Goal: Obtain resource: Download file/media

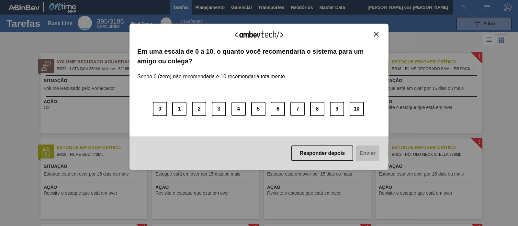
click at [374, 35] on img "Close" at bounding box center [376, 34] width 5 height 5
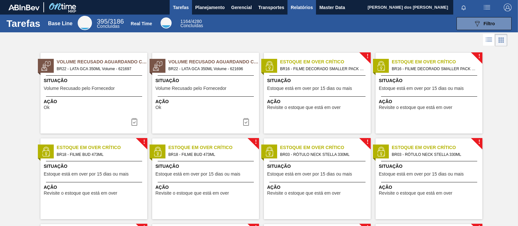
click at [298, 6] on span "Relatórios" at bounding box center [302, 8] width 22 height 8
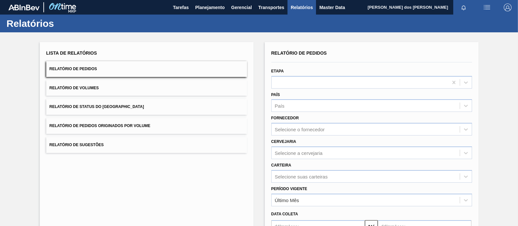
scroll to position [73, 0]
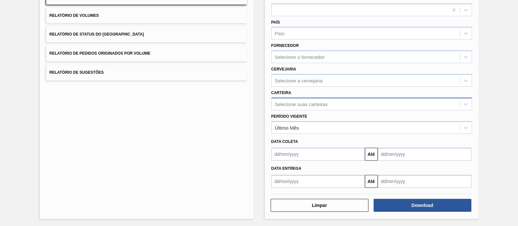
click at [300, 101] on div "Selecione suas carteiras" at bounding box center [301, 104] width 53 height 6
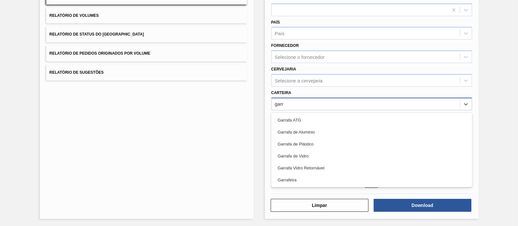
type input "garr"
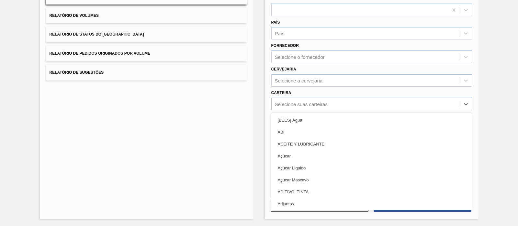
click at [309, 105] on div "Selecione suas carteiras" at bounding box center [301, 104] width 53 height 6
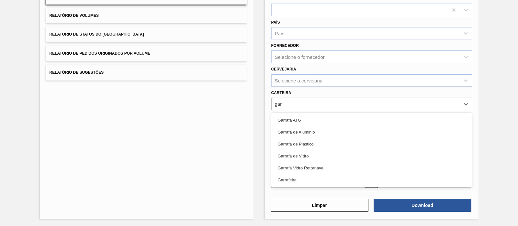
type input "garr"
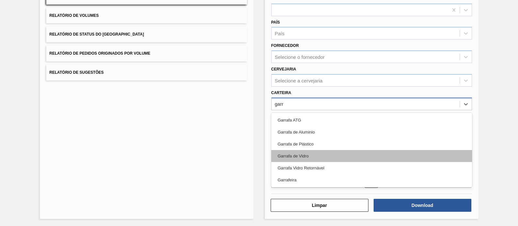
click at [303, 156] on div "Garrafa de Vidro" at bounding box center [371, 156] width 201 height 12
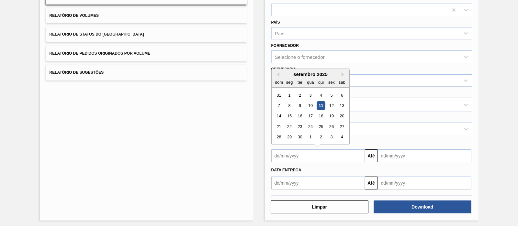
click at [333, 158] on input "text" at bounding box center [318, 156] width 94 height 13
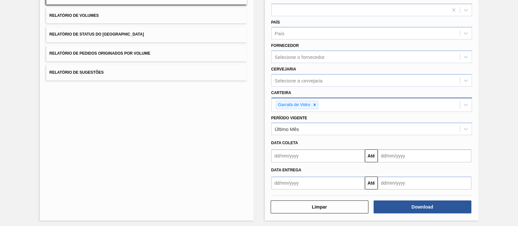
click at [221, 158] on div "Lista de Relatórios Relatório de Pedidos Relatório de Volumes Relatório de Stat…" at bounding box center [147, 95] width 214 height 251
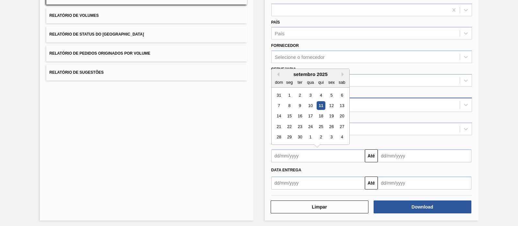
click at [291, 150] on input "text" at bounding box center [318, 156] width 94 height 13
click at [311, 106] on div "10" at bounding box center [310, 105] width 9 height 9
type input "[DATE]"
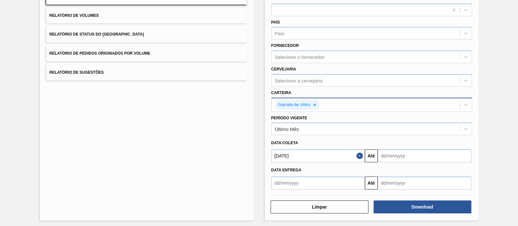
click at [314, 156] on input "[DATE]" at bounding box center [318, 156] width 94 height 13
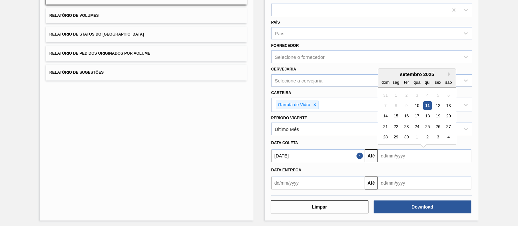
click at [400, 155] on input "text" at bounding box center [425, 156] width 94 height 13
click at [414, 105] on div "11" at bounding box center [427, 105] width 9 height 9
type input "[DATE]"
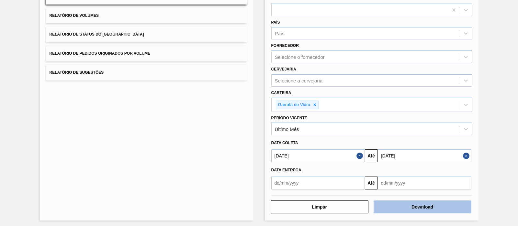
click at [412, 181] on button "Download" at bounding box center [423, 207] width 98 height 13
click at [357, 161] on button "Close" at bounding box center [360, 156] width 8 height 13
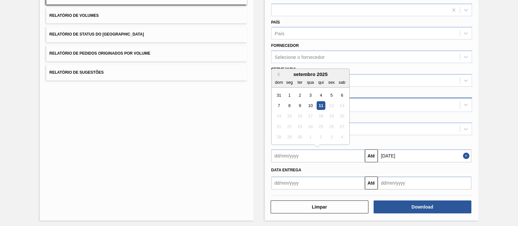
click at [357, 159] on input "text" at bounding box center [318, 156] width 94 height 13
click at [414, 154] on button "Close" at bounding box center [467, 156] width 8 height 13
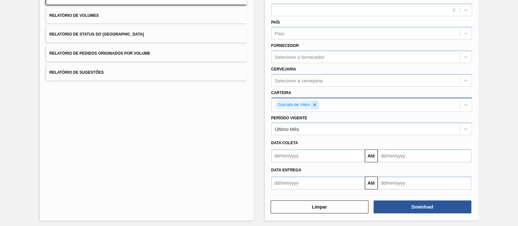
click at [317, 104] on div at bounding box center [314, 105] width 7 height 8
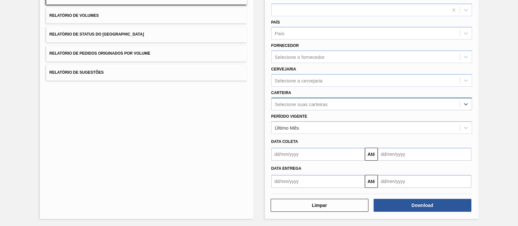
click at [317, 104] on div "Selecione suas carteiras" at bounding box center [301, 104] width 53 height 6
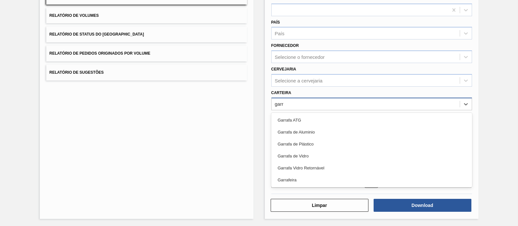
type input "garr"
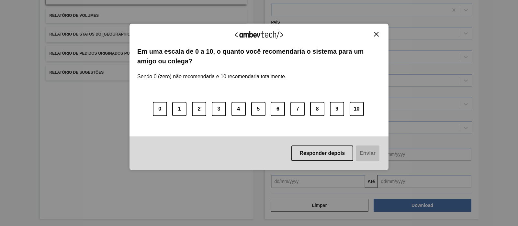
click at [372, 37] on div "Agradecemos seu feedback!" at bounding box center [258, 38] width 243 height 15
click at [374, 35] on img "Close" at bounding box center [376, 34] width 5 height 5
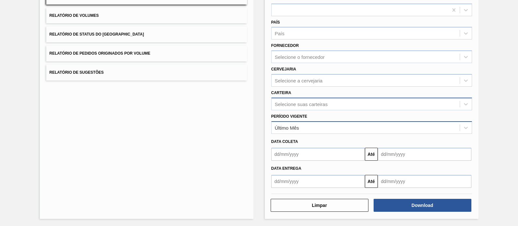
click at [319, 128] on div "Último Mês" at bounding box center [366, 127] width 188 height 9
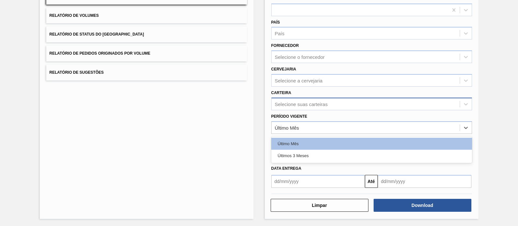
click at [236, 115] on div "Lista de Relatórios Relatório de Pedidos Relatório de Volumes Relatório de Stat…" at bounding box center [147, 95] width 214 height 250
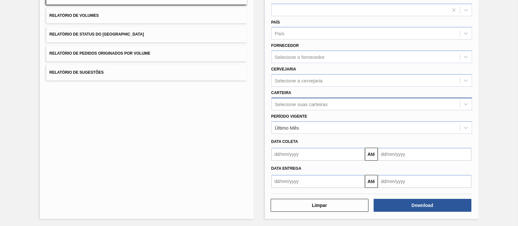
click at [310, 99] on div "Selecione suas carteiras" at bounding box center [366, 103] width 188 height 9
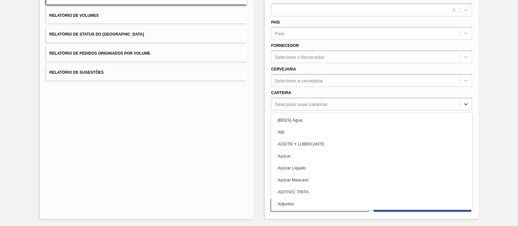
type input "a"
click at [149, 145] on div "Lista de Relatórios Relatório de Pedidos Relatório de Volumes Relatório de Stat…" at bounding box center [147, 95] width 214 height 250
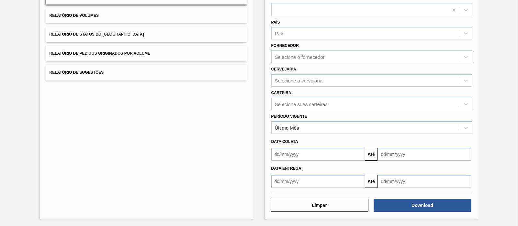
scroll to position [0, 0]
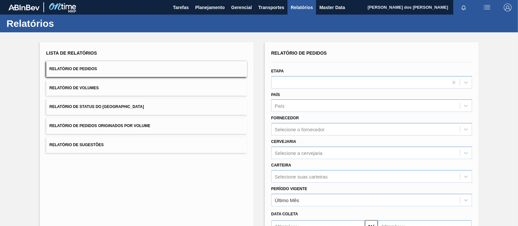
click at [105, 110] on button "Relatório de Status do [GEOGRAPHIC_DATA]" at bounding box center [146, 107] width 201 height 16
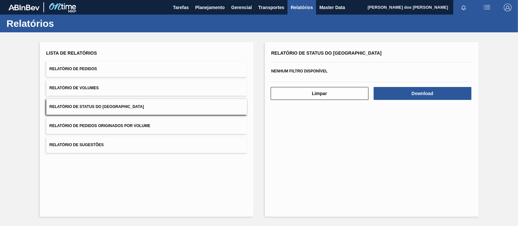
click at [91, 95] on button "Relatório de Volumes" at bounding box center [146, 88] width 201 height 16
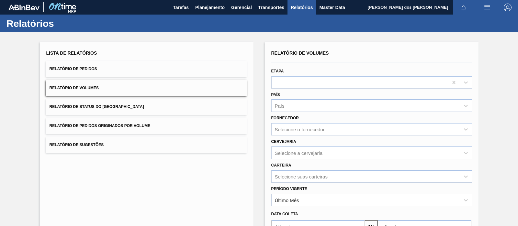
drag, startPoint x: 91, startPoint y: 116, endPoint x: 92, endPoint y: 130, distance: 14.9
click at [91, 122] on div "Lista de Relatórios Relatório de Pedidos Relatório de Volumes Relatório de Stat…" at bounding box center [146, 101] width 201 height 105
click at [92, 130] on button "Relatório de Pedidos Originados por Volume" at bounding box center [146, 126] width 201 height 16
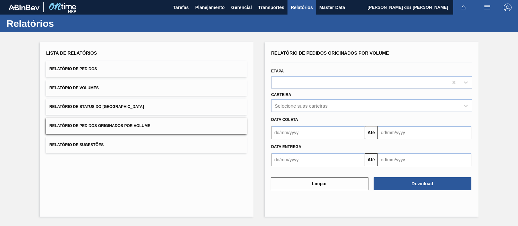
click at [100, 174] on div "Lista de Relatórios Relatório de Pedidos Relatório de Volumes Relatório de Stat…" at bounding box center [147, 129] width 214 height 175
click at [292, 80] on div at bounding box center [360, 82] width 176 height 9
click at [249, 136] on div "Lista de Relatórios Relatório de Pedidos Relatório de Volumes Relatório de Stat…" at bounding box center [147, 129] width 214 height 175
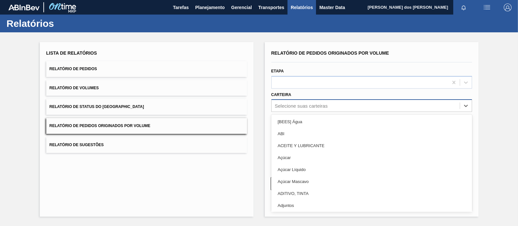
click at [299, 102] on div "Selecione suas carteiras" at bounding box center [366, 105] width 188 height 9
type input "aç"
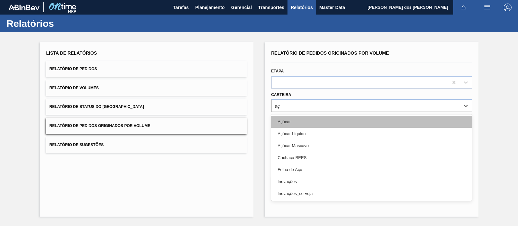
click at [302, 123] on div "Açúcar" at bounding box center [371, 122] width 201 height 12
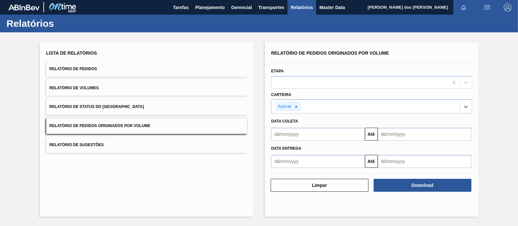
click at [342, 135] on input "text" at bounding box center [318, 134] width 94 height 13
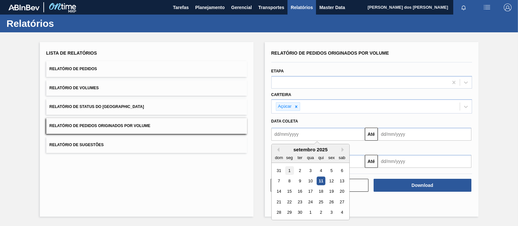
click at [291, 170] on div "1" at bounding box center [289, 170] width 9 height 9
type input "[DATE]"
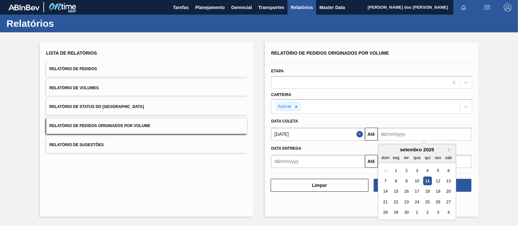
click at [387, 134] on input "text" at bounding box center [425, 134] width 94 height 13
click at [404, 181] on div "30" at bounding box center [406, 212] width 9 height 9
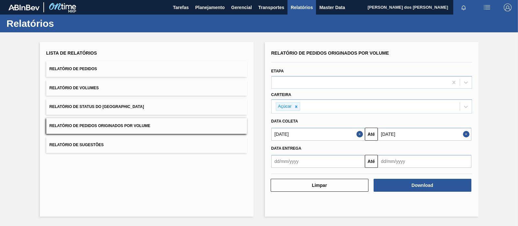
click at [384, 133] on input "[DATE]" at bounding box center [425, 134] width 94 height 13
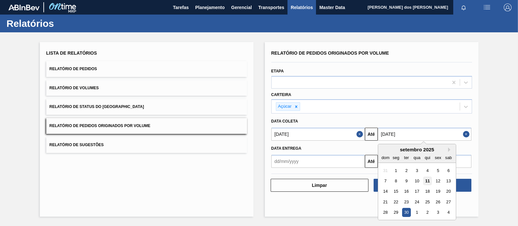
click at [414, 181] on div "11" at bounding box center [427, 181] width 9 height 9
type input "[DATE]"
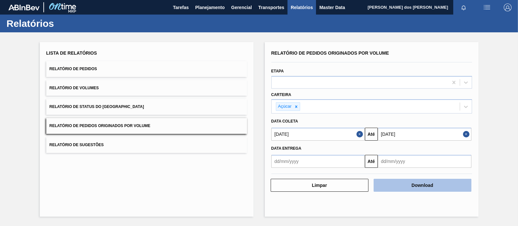
click at [414, 181] on button "Download" at bounding box center [423, 185] width 98 height 13
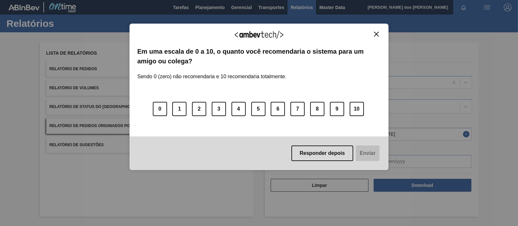
click at [374, 33] on button "Close" at bounding box center [376, 34] width 9 height 6
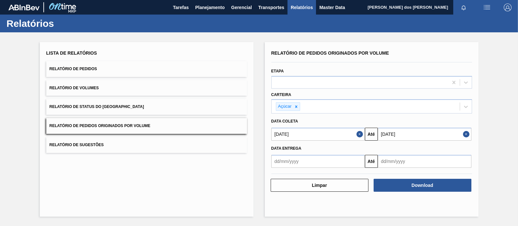
click at [94, 67] on span "Relatório de Pedidos" at bounding box center [74, 69] width 48 height 5
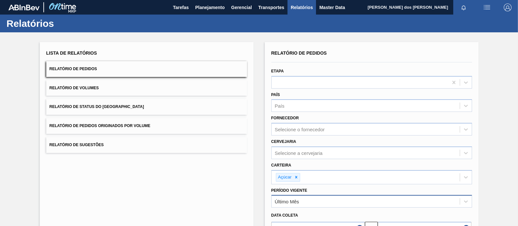
scroll to position [74, 0]
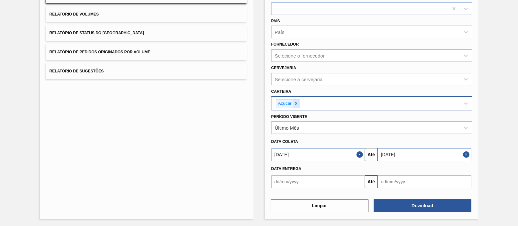
click at [294, 103] on icon at bounding box center [296, 103] width 5 height 5
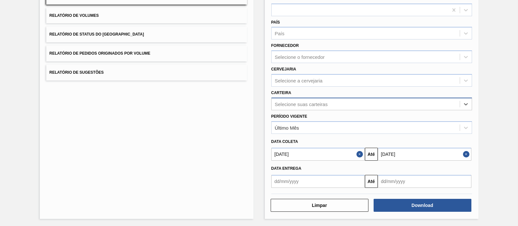
scroll to position [0, 0]
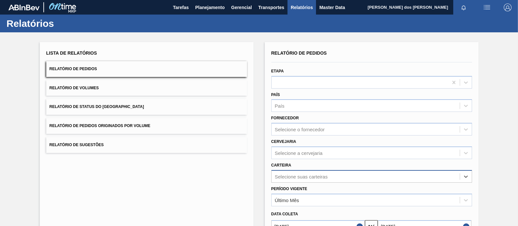
click at [147, 126] on span "Relatório de Pedidos Originados por Volume" at bounding box center [100, 126] width 101 height 5
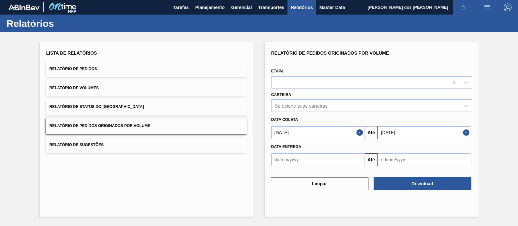
click at [414, 134] on button "Close" at bounding box center [467, 132] width 8 height 13
click at [380, 134] on input "text" at bounding box center [425, 132] width 94 height 13
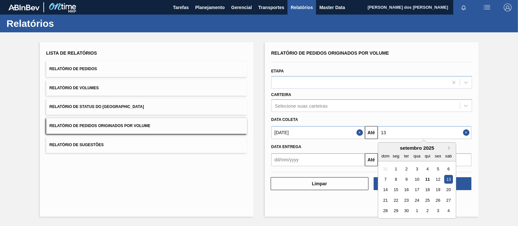
click at [414, 179] on div "13" at bounding box center [448, 179] width 9 height 9
type input "[DATE]"
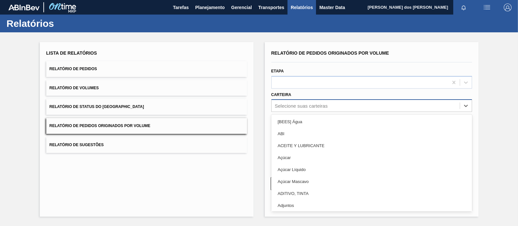
click at [312, 102] on div "Selecione suas carteiras" at bounding box center [366, 105] width 188 height 9
type input "garr"
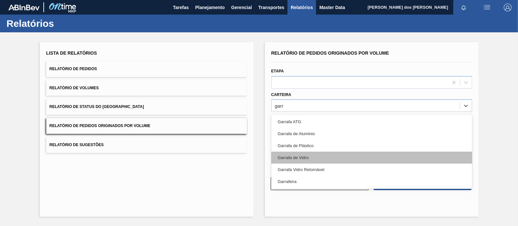
click at [299, 155] on div "Garrafa de Vidro" at bounding box center [371, 158] width 201 height 12
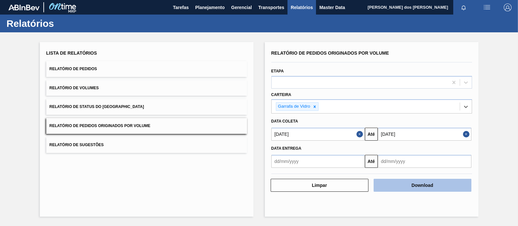
click at [406, 181] on button "Download" at bounding box center [423, 185] width 98 height 13
